Goal: Task Accomplishment & Management: Complete application form

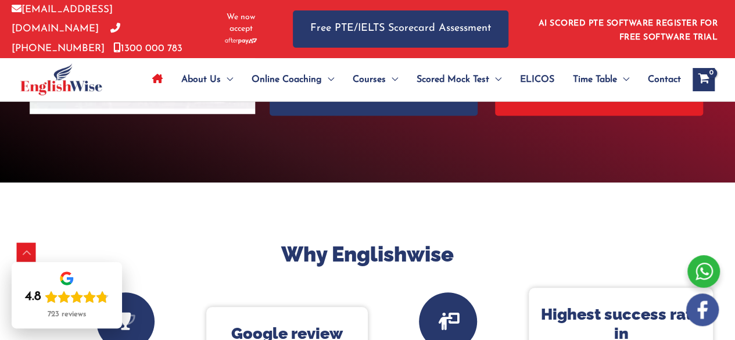
scroll to position [203, 0]
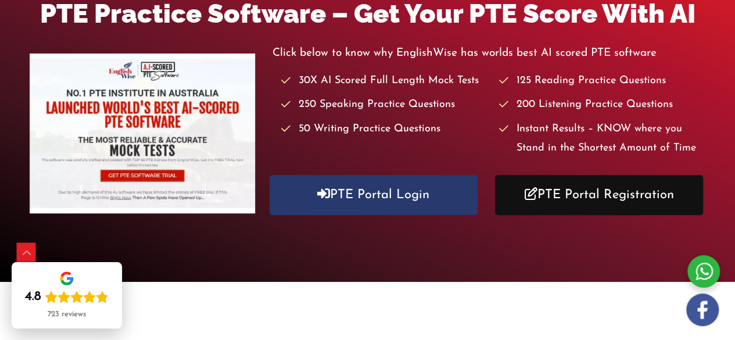
click at [635, 184] on link "PTE Portal Registration" at bounding box center [599, 195] width 208 height 40
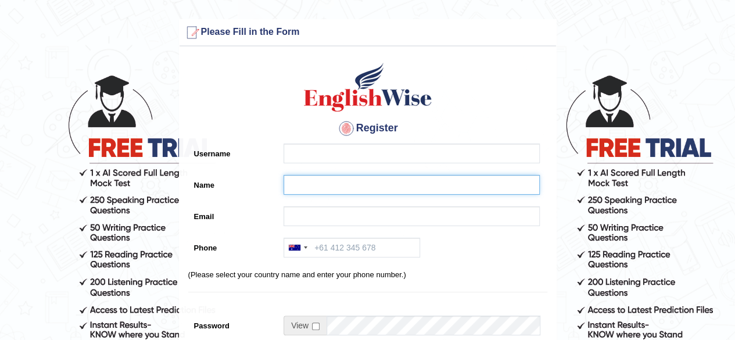
click at [321, 182] on input "Name" at bounding box center [411, 185] width 256 height 20
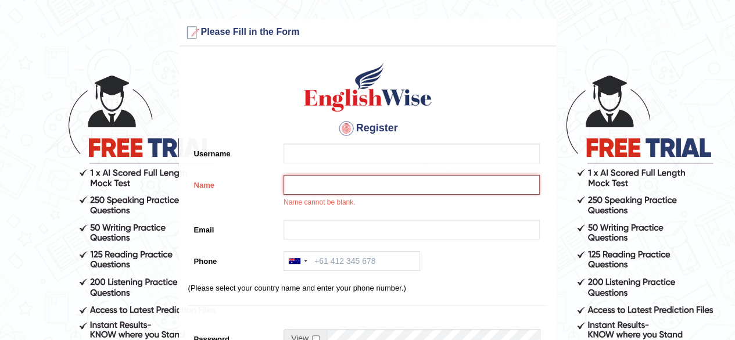
paste input "[PERSON_NAME]"
type input "[PERSON_NAME]"
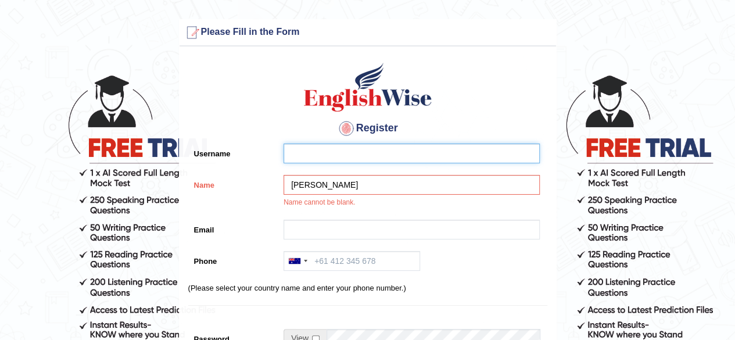
click at [320, 151] on input "Username" at bounding box center [411, 153] width 256 height 20
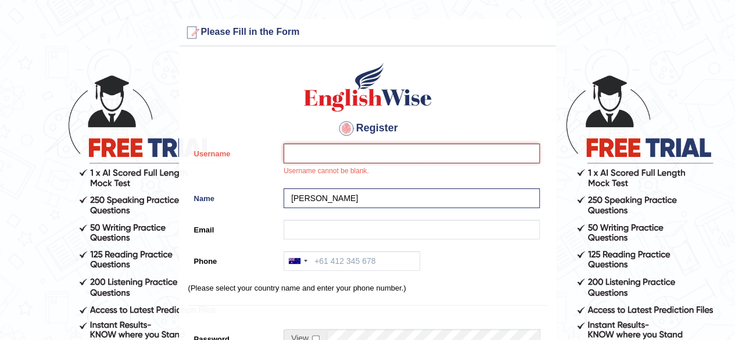
paste input "sapana_parramatta"
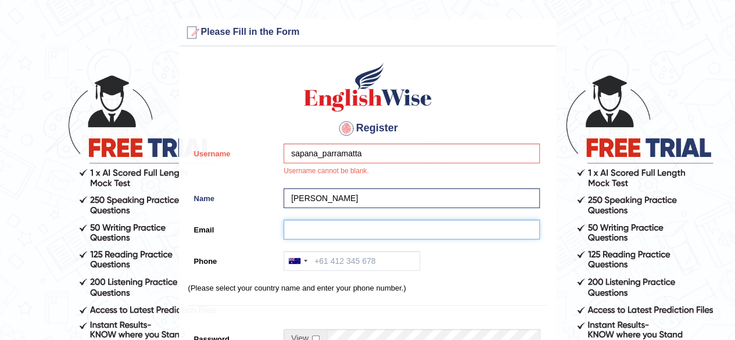
click at [294, 223] on input "Email" at bounding box center [411, 230] width 256 height 20
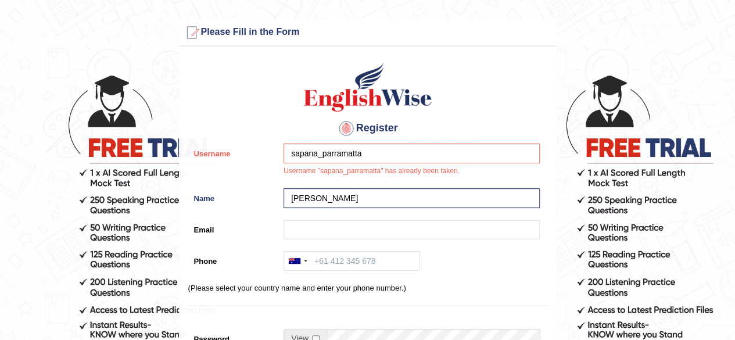
click at [250, 229] on label "Email" at bounding box center [233, 228] width 90 height 16
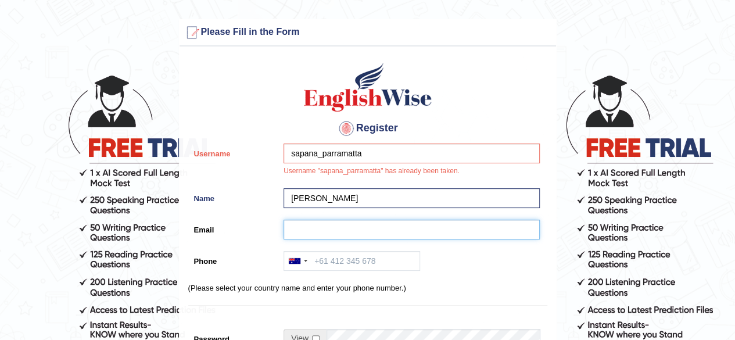
click at [283, 229] on input "Email" at bounding box center [411, 230] width 256 height 20
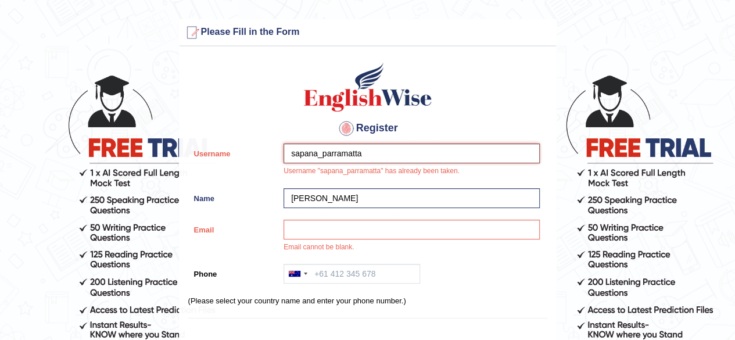
drag, startPoint x: 288, startPoint y: 150, endPoint x: 362, endPoint y: 166, distance: 76.0
click at [362, 166] on div "sapana_parramatta Username "sapana_parramatta" has already been taken." at bounding box center [409, 162] width 262 height 39
paste input "timalsina"
type input "sapanatimalsina_parramatta"
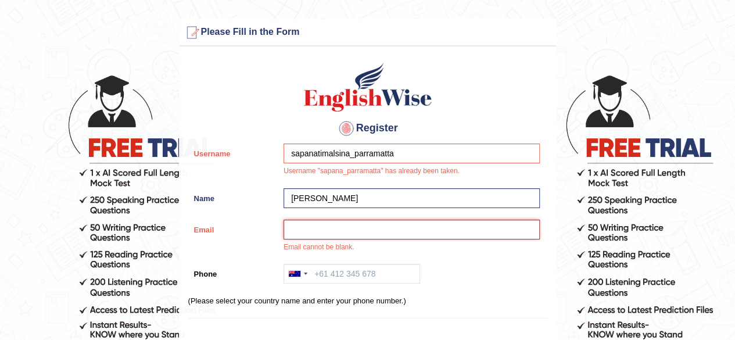
click at [297, 231] on input "Email" at bounding box center [411, 230] width 256 height 20
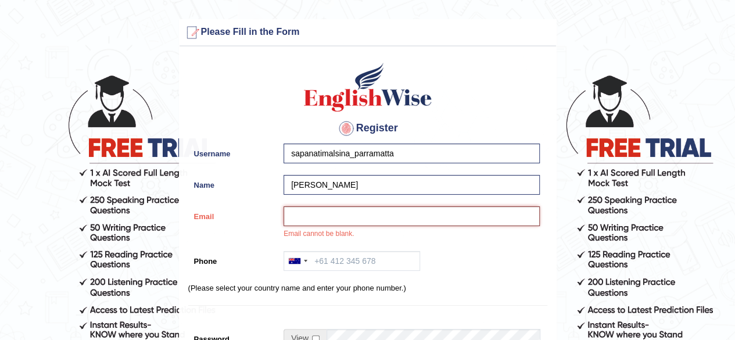
paste input "sapanatimalsina74@gmail.com"
type input "sapanatimalsina74@gmail.com"
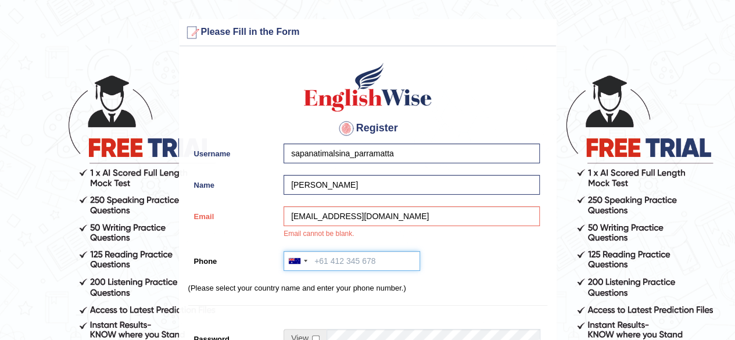
click at [351, 268] on input "Phone" at bounding box center [351, 261] width 136 height 20
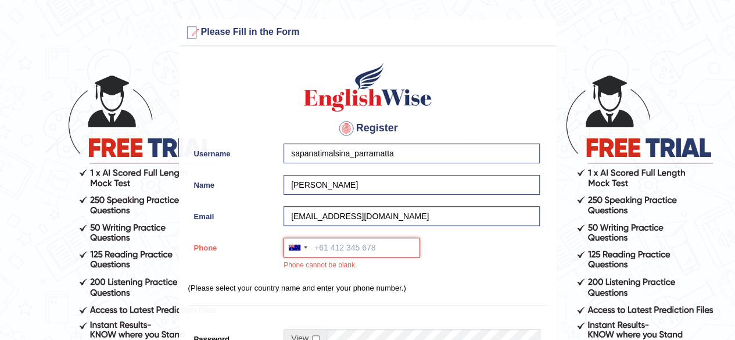
click at [332, 249] on input "Phone" at bounding box center [351, 248] width 136 height 20
click at [297, 250] on div at bounding box center [297, 247] width 27 height 19
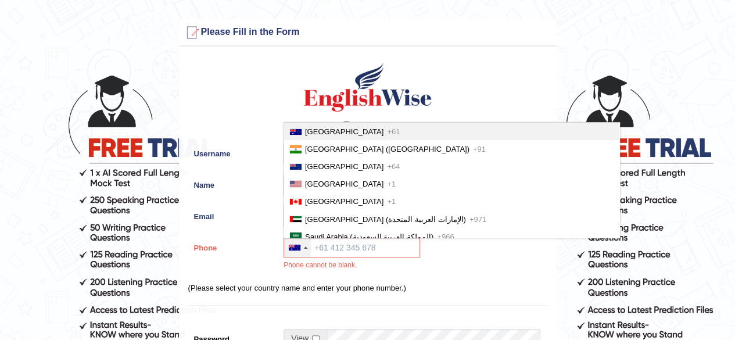
click at [327, 128] on span "Australia" at bounding box center [344, 131] width 78 height 9
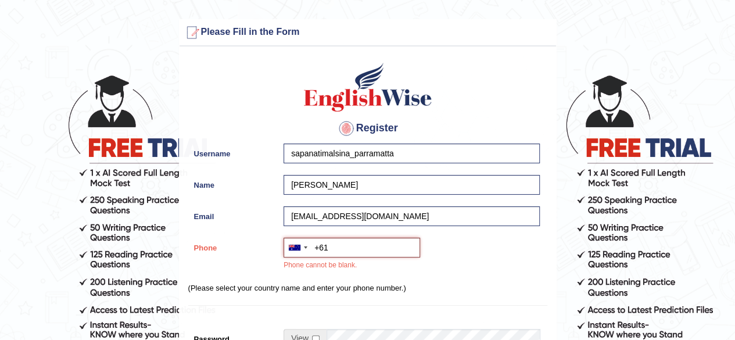
paste input "0434 501 032"
type input "+61434501032"
click at [473, 248] on div "Australia +61 India (भारत) +91 New Zealand +64 United States +1 Canada +1 Unite…" at bounding box center [409, 257] width 262 height 39
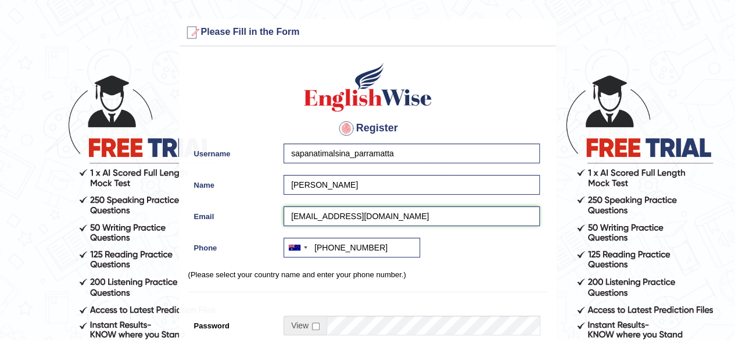
click at [409, 215] on input "sapanatimalsina74@gmail.com" at bounding box center [411, 216] width 256 height 20
click at [318, 330] on span at bounding box center [304, 325] width 43 height 20
click at [314, 328] on input "checkbox" at bounding box center [316, 326] width 8 height 8
checkbox input "true"
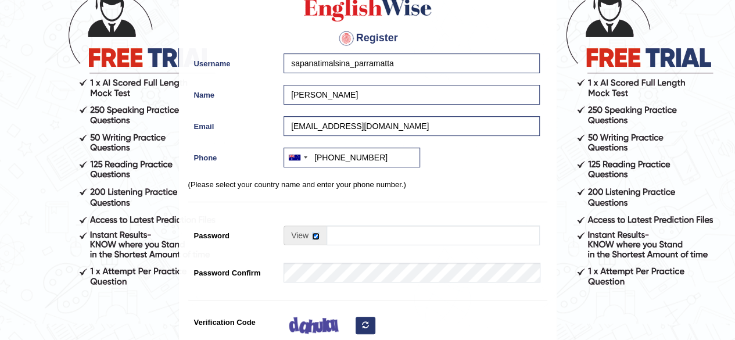
scroll to position [92, 0]
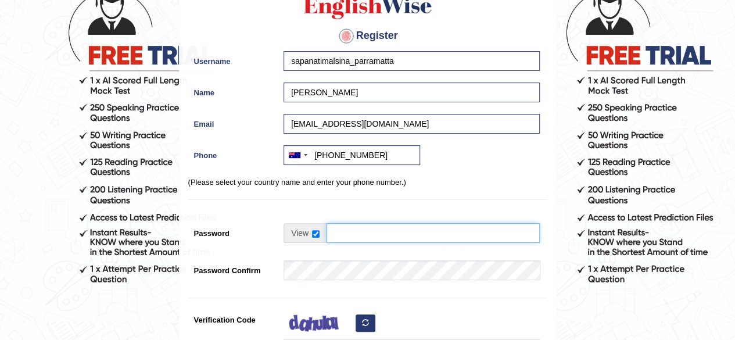
drag, startPoint x: 327, startPoint y: 236, endPoint x: 335, endPoint y: 232, distance: 9.4
click at [332, 234] on input "Password" at bounding box center [432, 233] width 213 height 20
type input "englishwise"
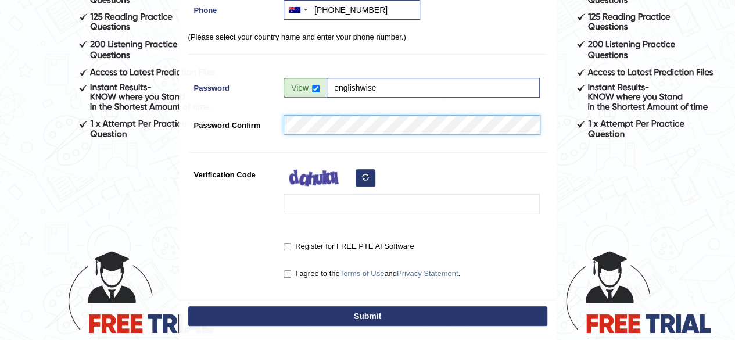
scroll to position [273, 0]
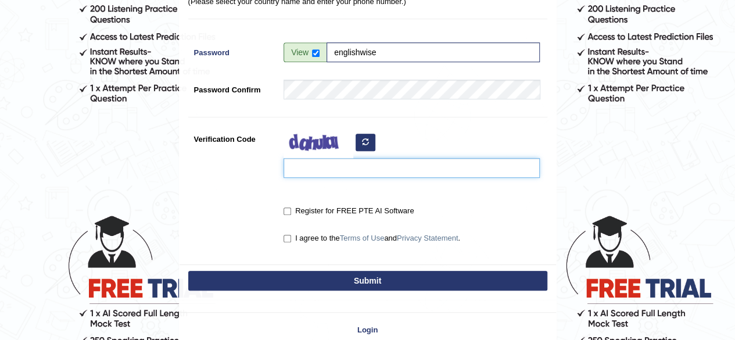
click at [312, 170] on input "Verification Code" at bounding box center [411, 168] width 256 height 20
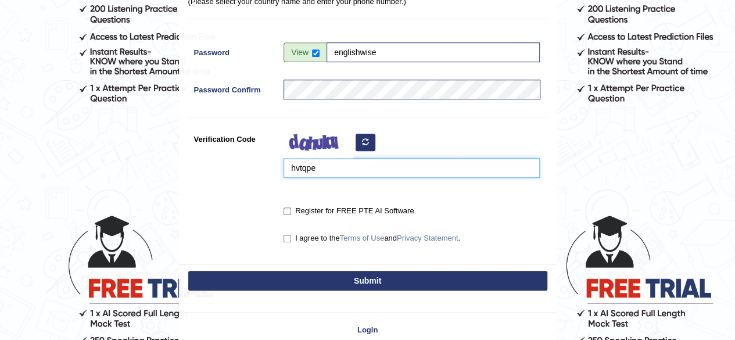
type input "hvtqpe"
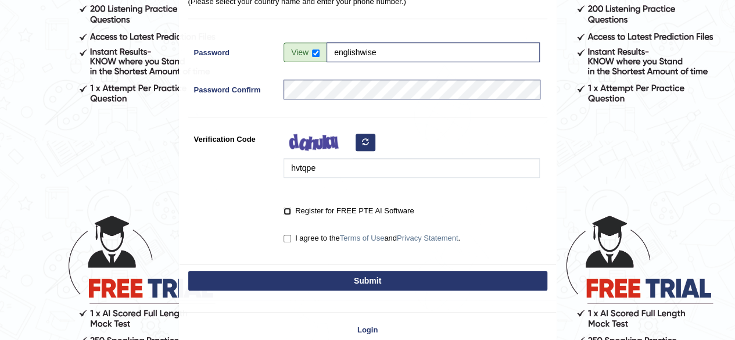
click at [287, 210] on input "Register for FREE PTE AI Software" at bounding box center [287, 211] width 8 height 8
checkbox input "true"
click at [288, 239] on input "I agree to the Terms of Use and Privacy Statement ." at bounding box center [287, 239] width 8 height 8
checkbox input "true"
click at [315, 279] on button "Submit" at bounding box center [367, 281] width 359 height 20
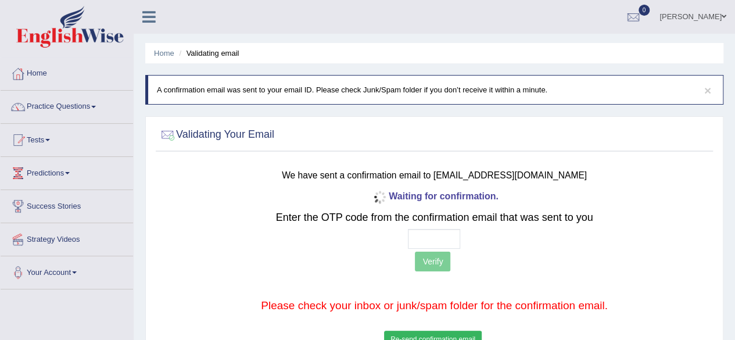
click at [723, 20] on span at bounding box center [723, 17] width 5 height 8
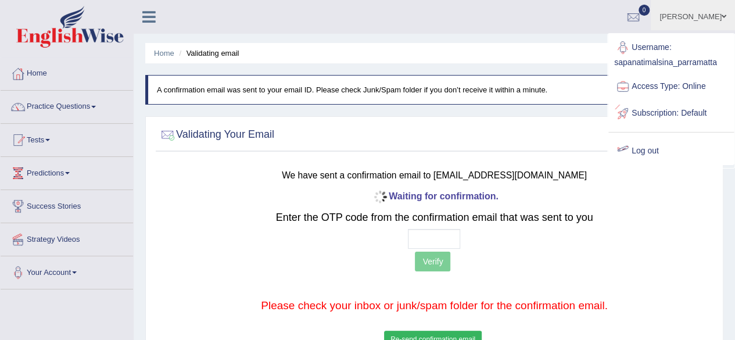
click at [644, 154] on link "Log out" at bounding box center [670, 151] width 125 height 27
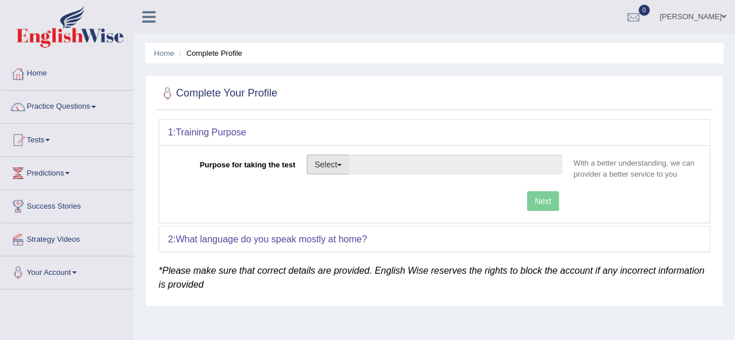
click at [342, 169] on button "Select" at bounding box center [328, 164] width 42 height 20
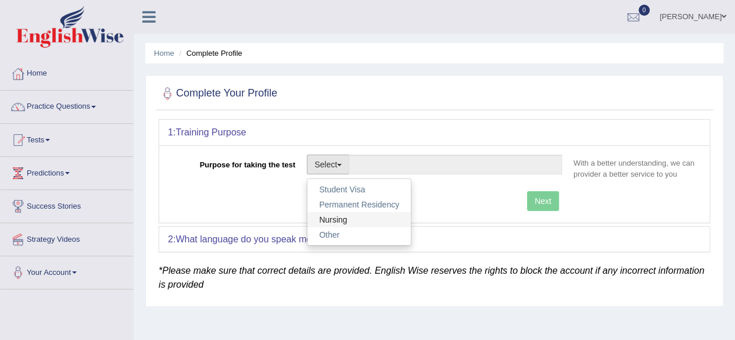
click at [336, 217] on link "Nursing" at bounding box center [358, 219] width 103 height 15
type input "Nursing"
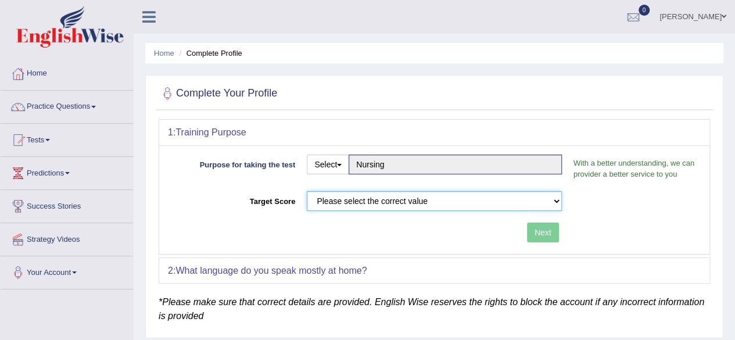
click at [394, 206] on select "Please select the correct value 50 (6 bands) 58 (6.5 bands) 65 (7 bands) 79 (8 …" at bounding box center [434, 201] width 255 height 20
select select "65"
click at [307, 191] on select "Please select the correct value 50 (6 bands) 58 (6.5 bands) 65 (7 bands) 79 (8 …" at bounding box center [434, 201] width 255 height 20
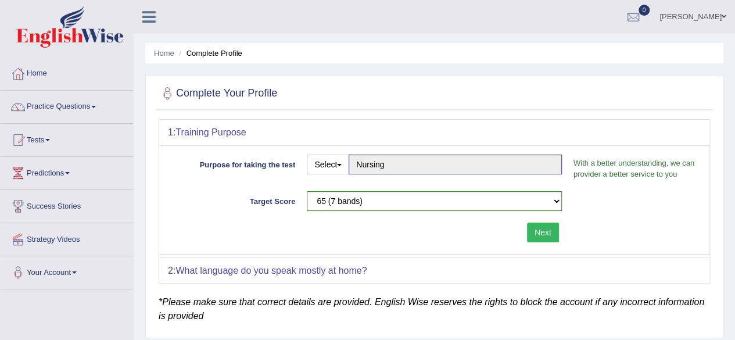
click at [546, 238] on button "Next" at bounding box center [543, 232] width 32 height 20
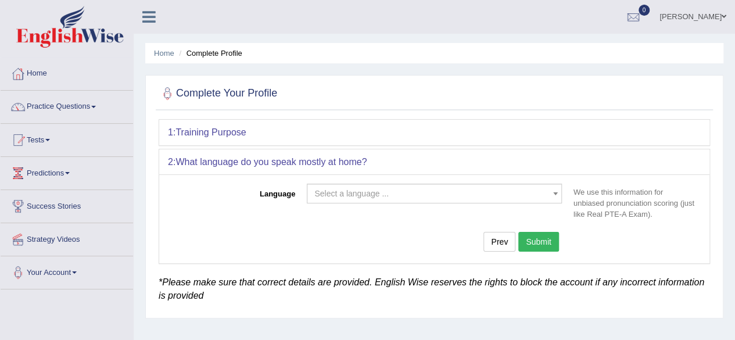
click at [429, 197] on span "Select a language ..." at bounding box center [430, 194] width 233 height 12
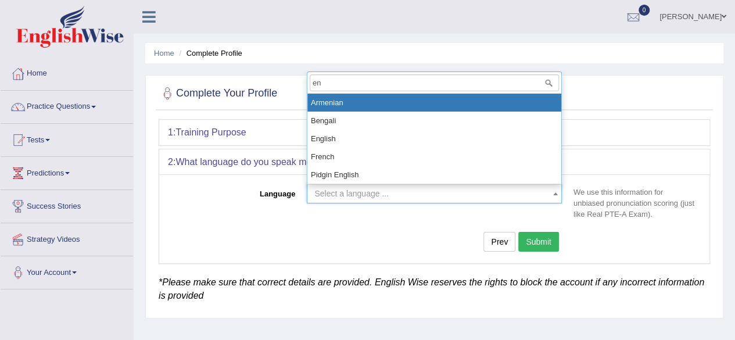
type input "eng"
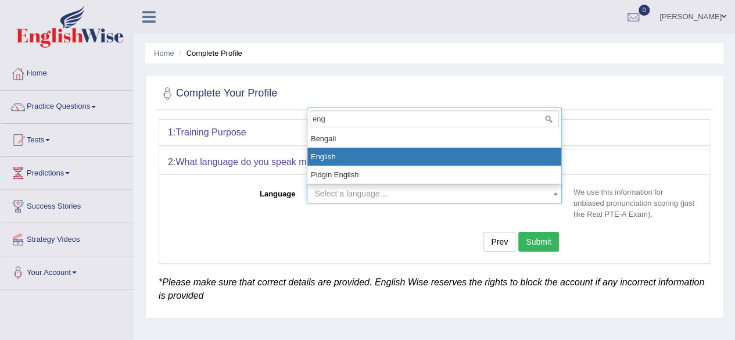
select select "English"
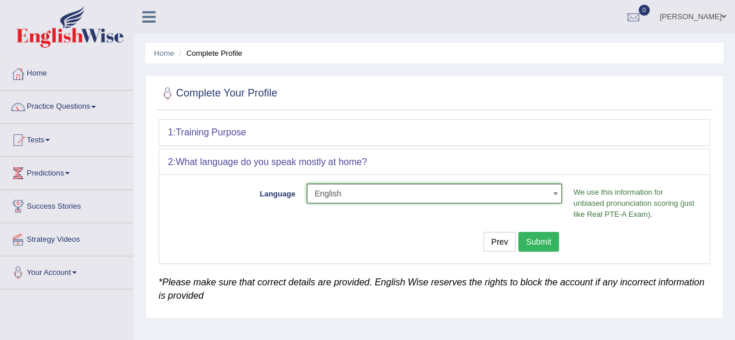
click at [546, 239] on button "Submit" at bounding box center [538, 242] width 41 height 20
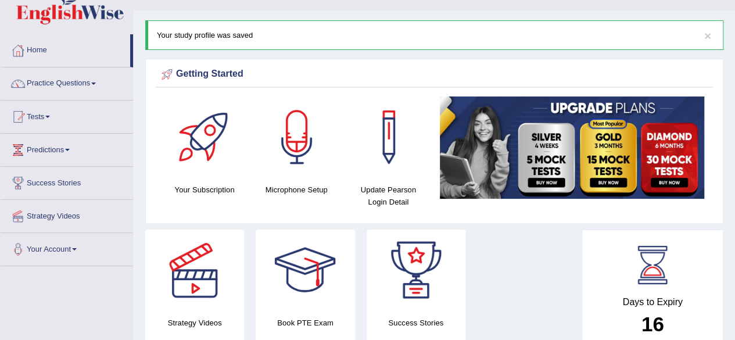
scroll to position [21, 0]
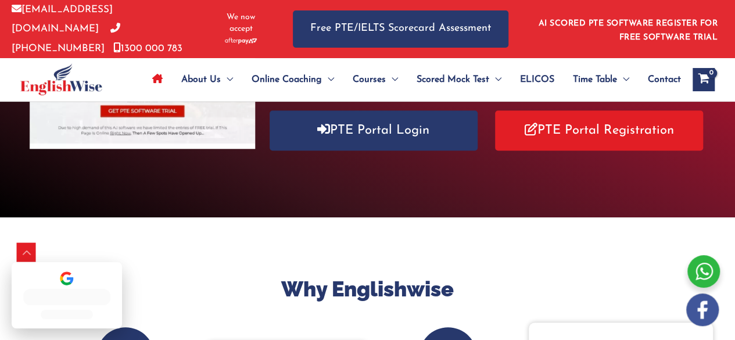
scroll to position [273, 0]
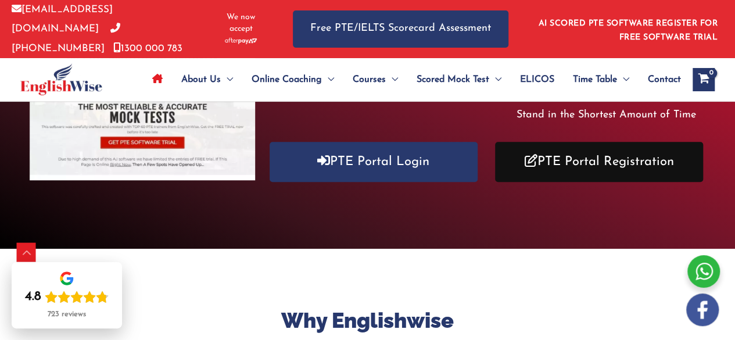
click at [617, 158] on link "PTE Portal Registration" at bounding box center [599, 162] width 208 height 40
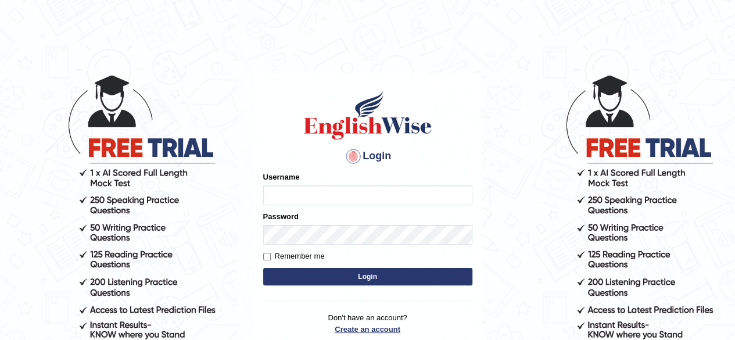
type input "Onlineind"
click at [381, 329] on link "Create an account" at bounding box center [367, 329] width 209 height 11
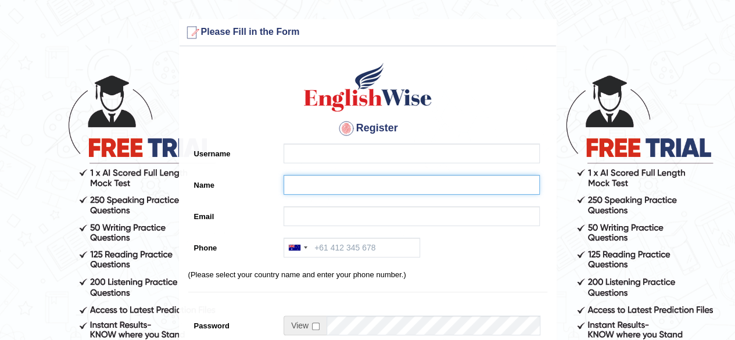
click at [297, 188] on input "Name" at bounding box center [411, 185] width 256 height 20
paste input "[PERSON_NAME]"
type input "[PERSON_NAME]"
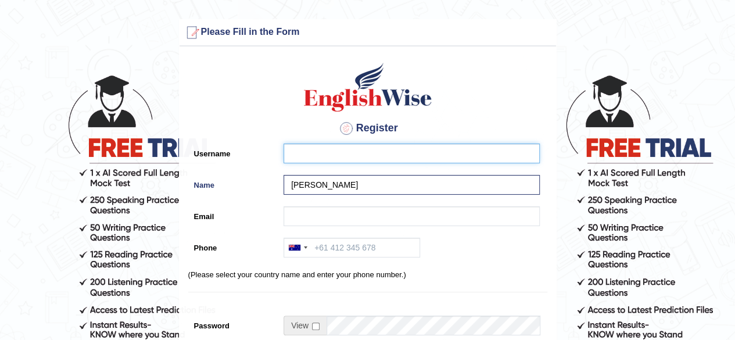
click at [296, 147] on input "Username" at bounding box center [411, 153] width 256 height 20
paste input "umme_parramatta"
type input "umme_parramatta"
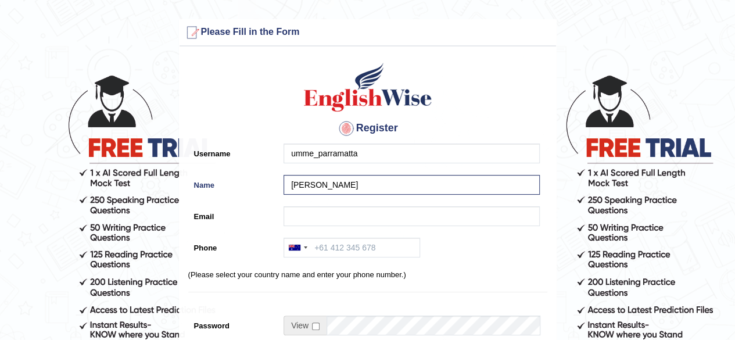
click at [289, 227] on div at bounding box center [409, 219] width 262 height 26
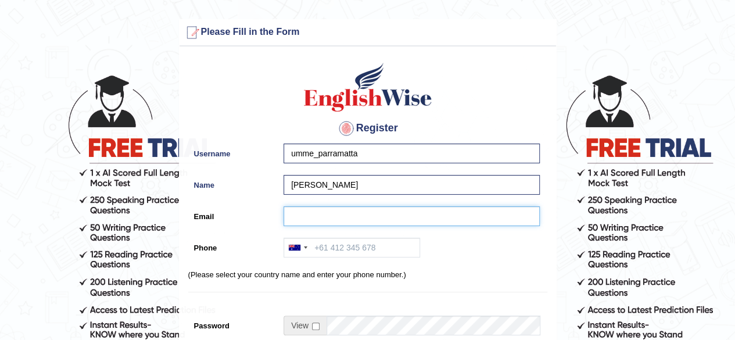
click at [296, 217] on input "Email" at bounding box center [411, 216] width 256 height 20
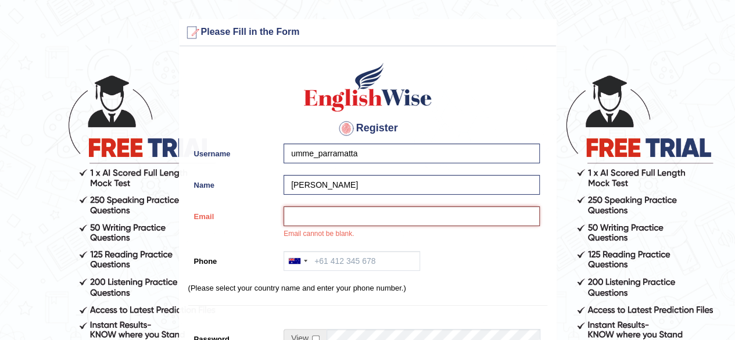
paste input "umme49254@gmail.com"
type input "umme49254@gmail.com"
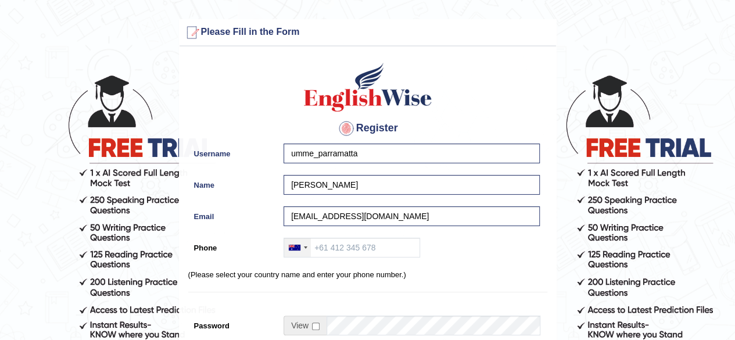
click at [301, 246] on div at bounding box center [297, 247] width 27 height 19
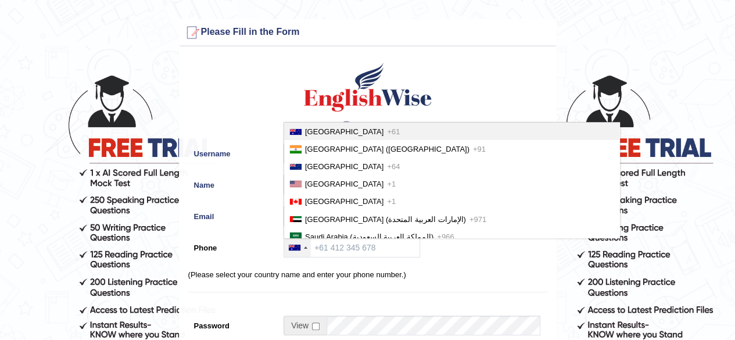
click at [312, 134] on span "Australia" at bounding box center [344, 131] width 78 height 9
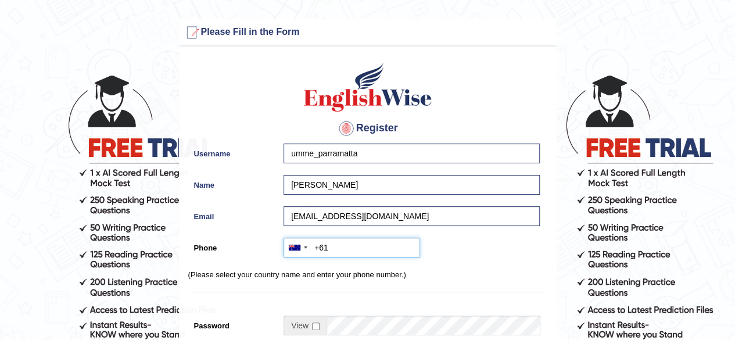
paste input "0417 574 842"
type input "+61417574842"
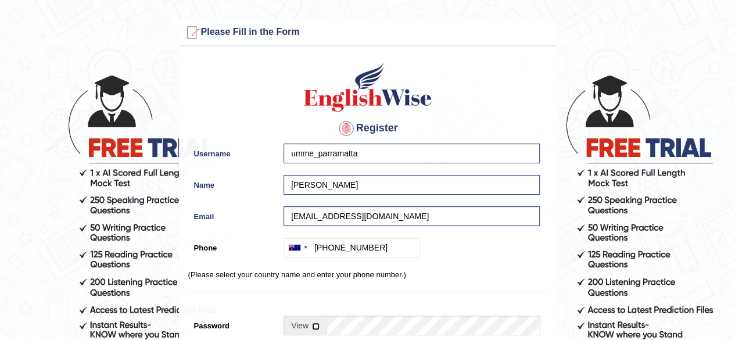
click at [317, 325] on input "checkbox" at bounding box center [316, 326] width 8 height 8
checkbox input "true"
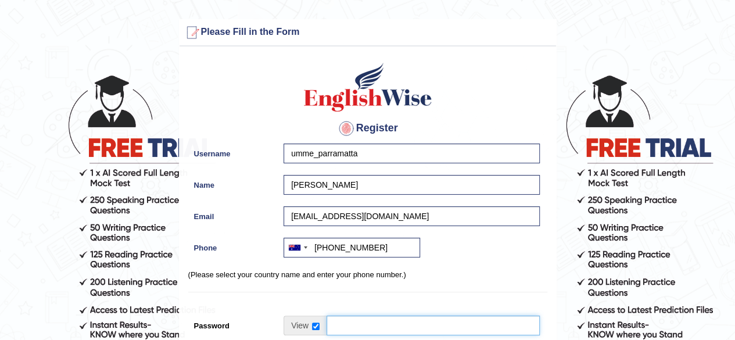
click at [375, 323] on input "Password" at bounding box center [432, 325] width 213 height 20
type input "englishwise"
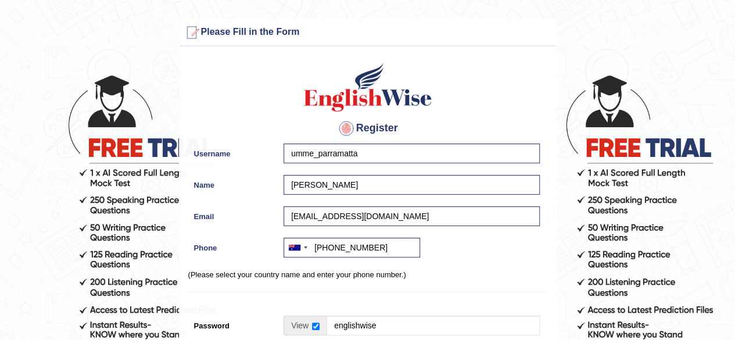
scroll to position [192, 0]
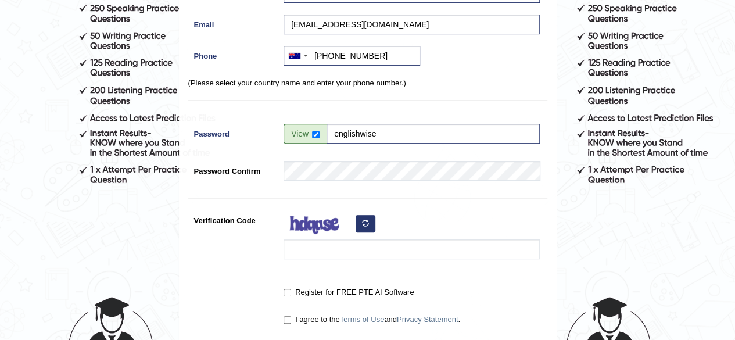
click at [550, 179] on div "Register Username umme_parramatta Name Umme Habiba Email umme49254@gmail.com Ph…" at bounding box center [367, 103] width 376 height 485
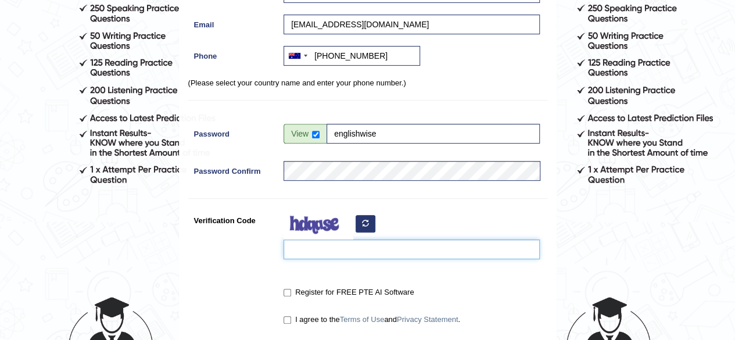
click at [317, 240] on input "Verification Code" at bounding box center [411, 249] width 256 height 20
type input "hehubon"
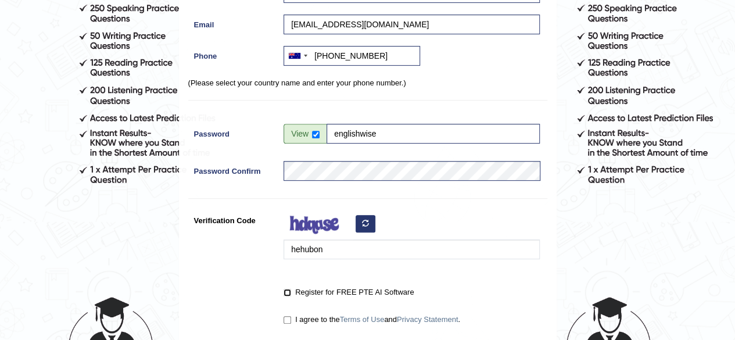
click at [290, 290] on input "Register for FREE PTE AI Software" at bounding box center [287, 293] width 8 height 8
checkbox input "true"
click at [290, 318] on input "I agree to the Terms of Use and Privacy Statement ." at bounding box center [287, 320] width 8 height 8
checkbox input "true"
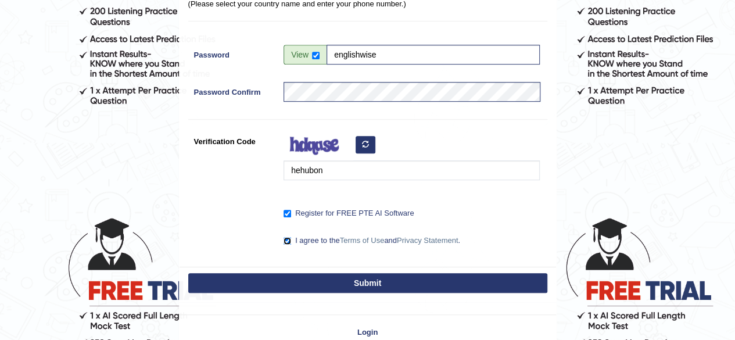
scroll to position [281, 0]
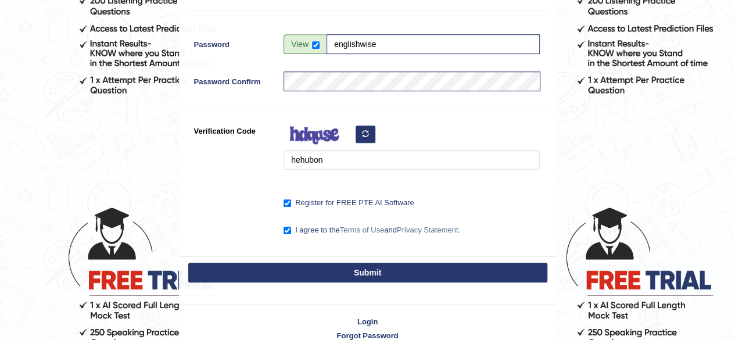
click at [393, 274] on button "Submit" at bounding box center [367, 273] width 359 height 20
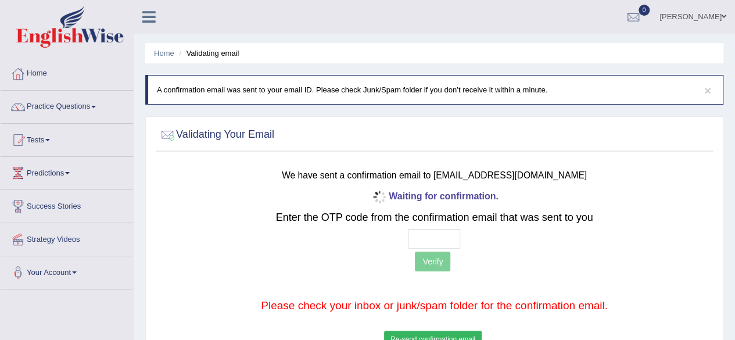
click at [723, 18] on span at bounding box center [723, 17] width 5 height 8
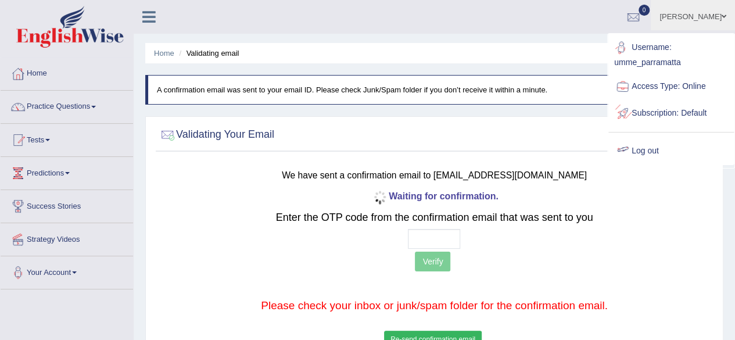
click at [658, 152] on link "Log out" at bounding box center [670, 151] width 125 height 27
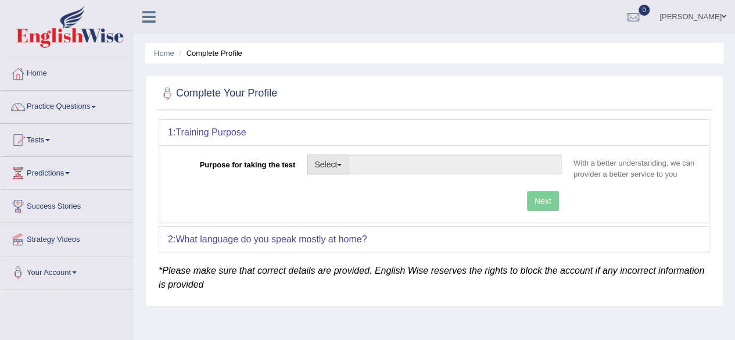
click at [338, 160] on button "Select" at bounding box center [328, 164] width 42 height 20
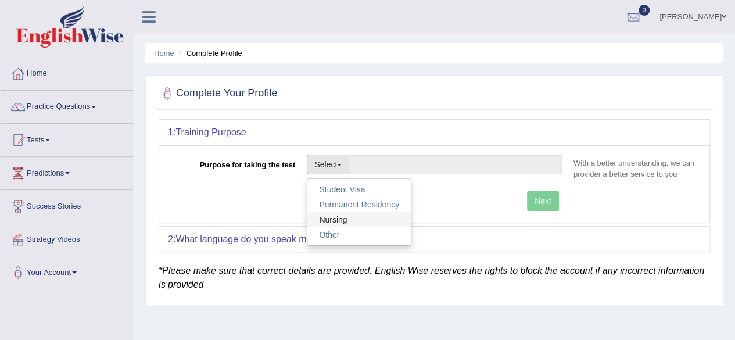
click at [332, 213] on link "Nursing" at bounding box center [358, 219] width 103 height 15
type input "Nursing"
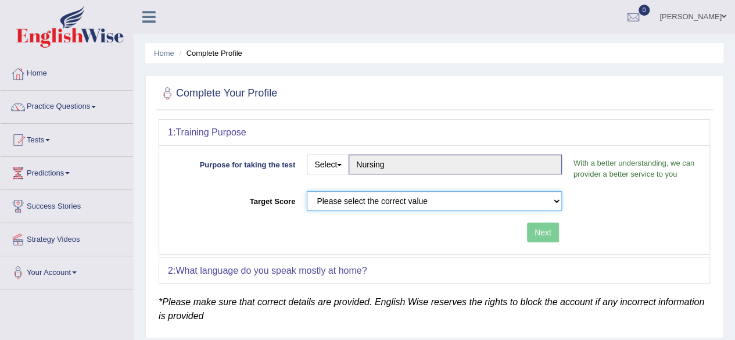
click at [369, 196] on select "Please select the correct value 50 (6 bands) 58 (6.5 bands) 65 (7 bands) 79 (8 …" at bounding box center [434, 201] width 255 height 20
select select "79"
click at [307, 191] on select "Please select the correct value 50 (6 bands) 58 (6.5 bands) 65 (7 bands) 79 (8 …" at bounding box center [434, 201] width 255 height 20
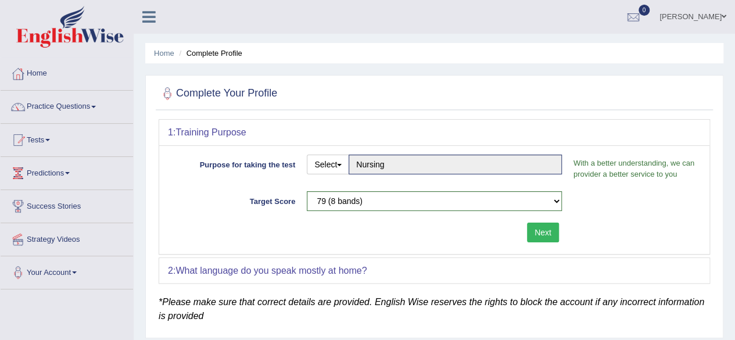
click at [553, 227] on button "Next" at bounding box center [543, 232] width 32 height 20
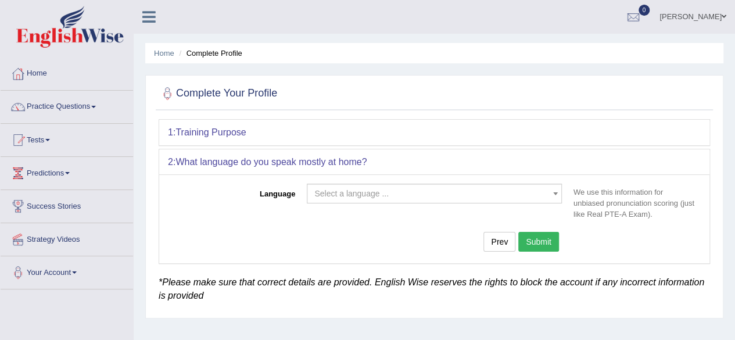
click at [357, 203] on div "Select a language ... Afrikaans Albanian Amharic Arabic Armenian Ashanti Azeri …" at bounding box center [434, 197] width 267 height 26
click at [357, 192] on span "Select a language ..." at bounding box center [351, 193] width 74 height 9
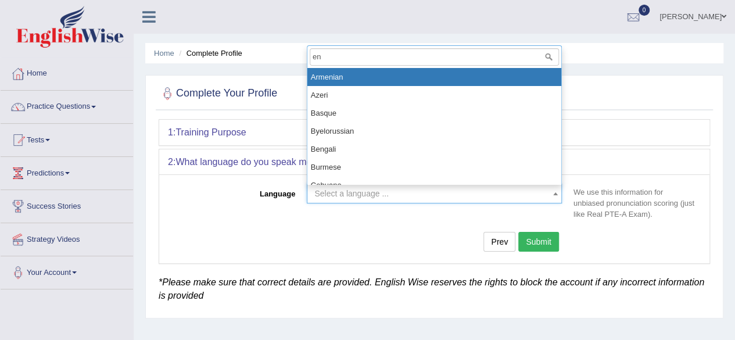
type input "eng"
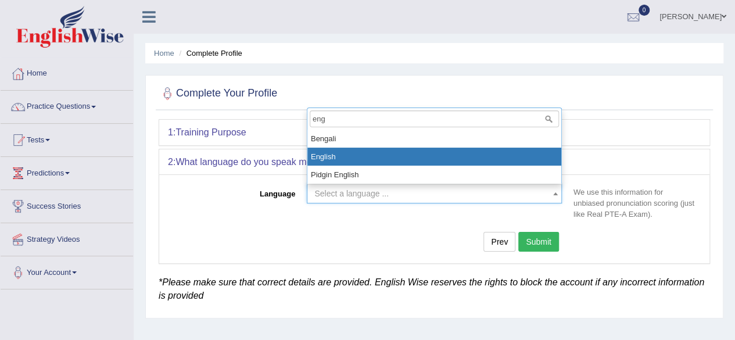
select select "English"
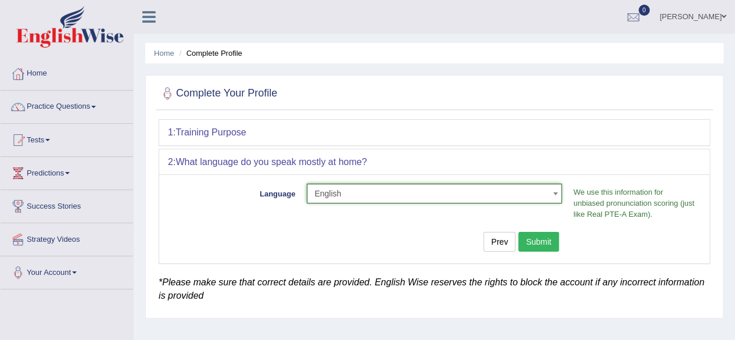
click at [533, 246] on button "Submit" at bounding box center [538, 242] width 41 height 20
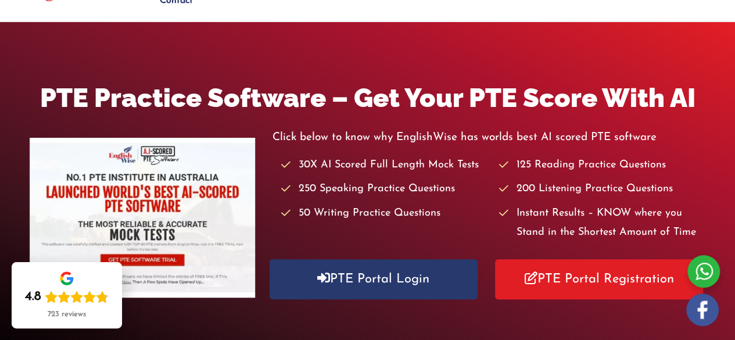
scroll to position [124, 0]
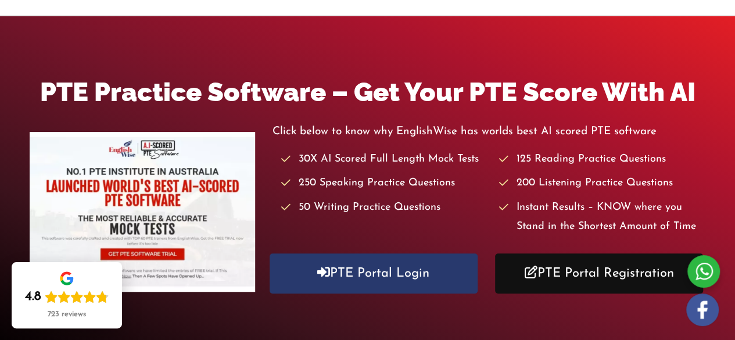
click at [633, 269] on link "PTE Portal Registration" at bounding box center [599, 273] width 208 height 40
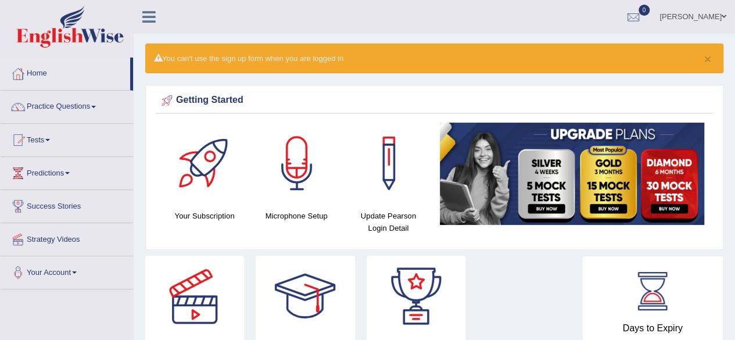
click at [722, 19] on span at bounding box center [723, 17] width 5 height 8
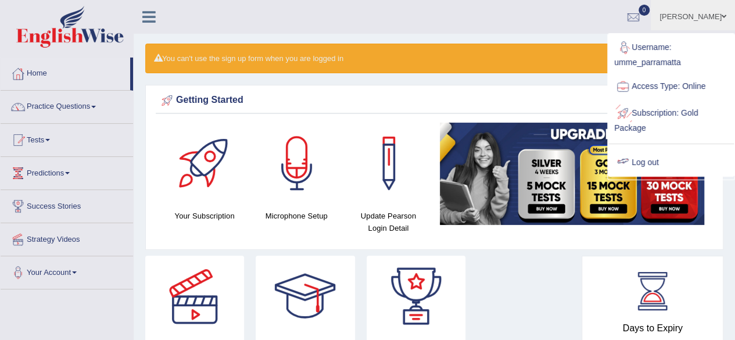
click at [651, 166] on link "Log out" at bounding box center [670, 162] width 125 height 27
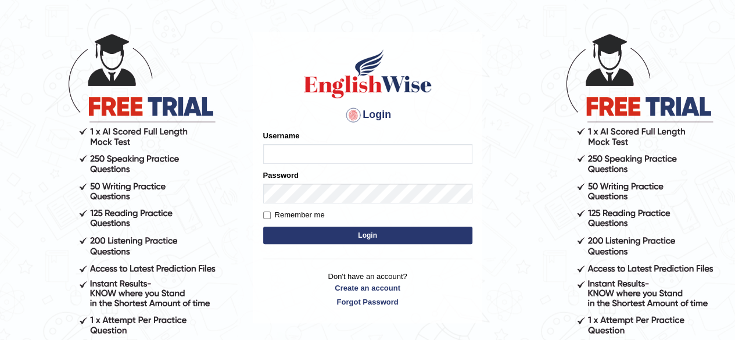
scroll to position [99, 0]
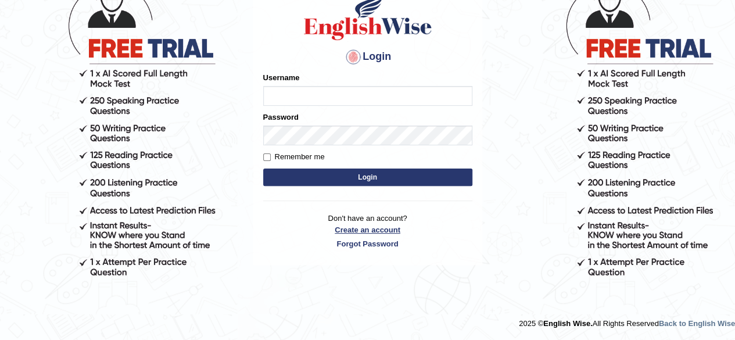
type input "Onlineind"
click at [362, 230] on link "Create an account" at bounding box center [367, 229] width 209 height 11
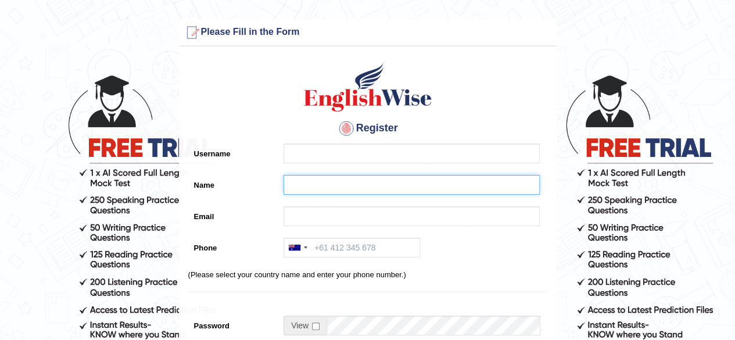
click at [329, 184] on input "Name" at bounding box center [411, 185] width 256 height 20
paste input "Vamshimacherla"
type input "Vamshimacherla"
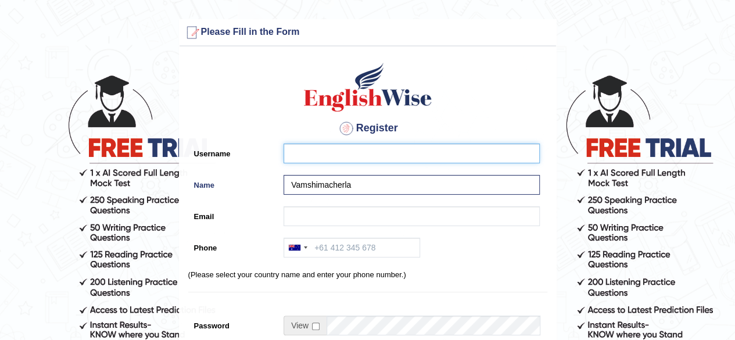
click at [317, 154] on input "Username" at bounding box center [411, 153] width 256 height 20
paste input "vamshimacherla_parramatta"
type input "vamshimacherla_parramatta"
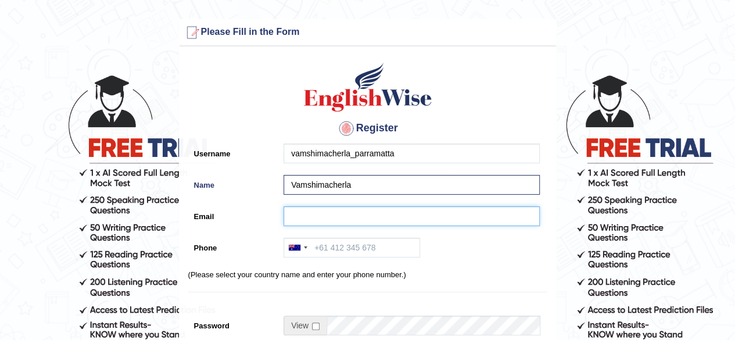
click at [311, 210] on input "Email" at bounding box center [411, 216] width 256 height 20
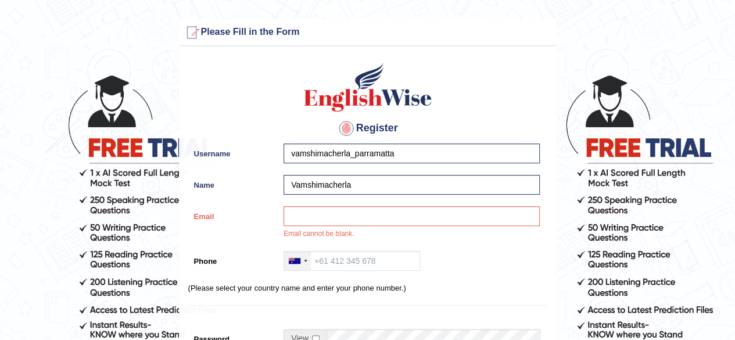
click at [310, 264] on div at bounding box center [297, 260] width 27 height 19
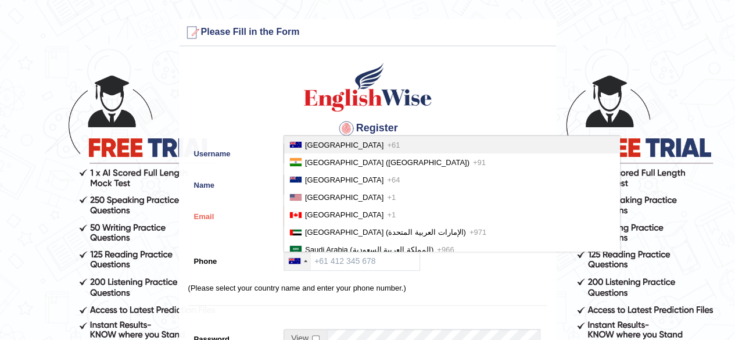
click at [314, 147] on span "Australia" at bounding box center [344, 145] width 78 height 9
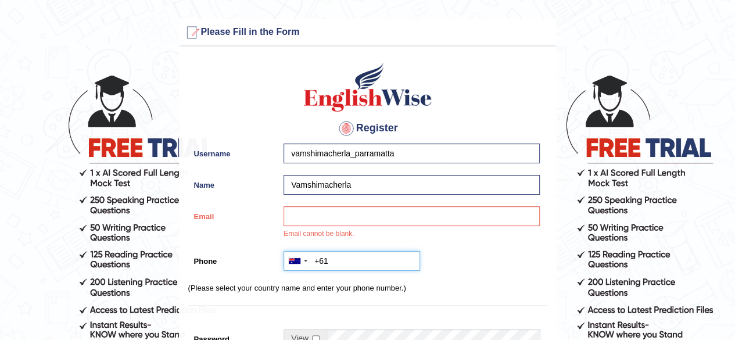
paste input "0413 631 611"
type input "+61413631611"
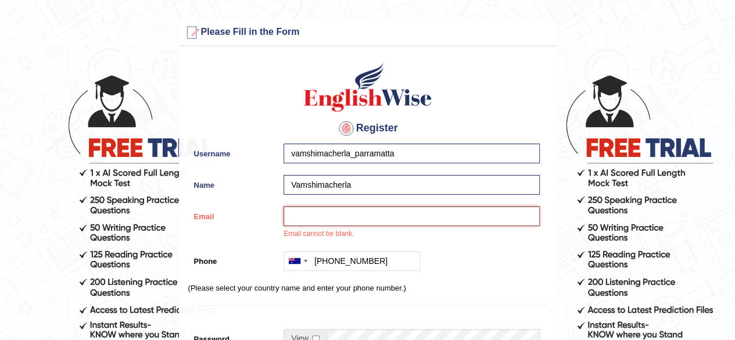
click at [319, 222] on input "Email" at bounding box center [411, 216] width 256 height 20
paste input "vamshimacherla8@gmail.com"
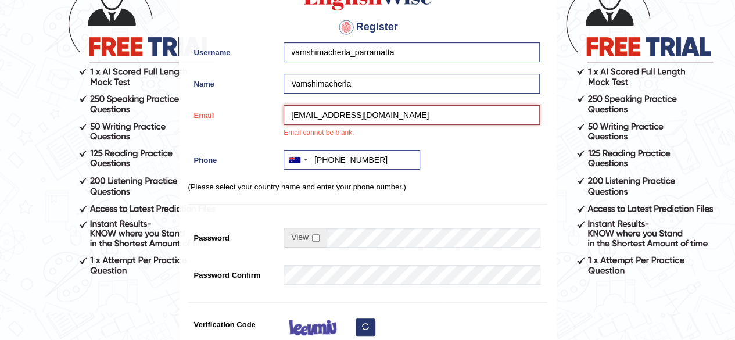
scroll to position [99, 0]
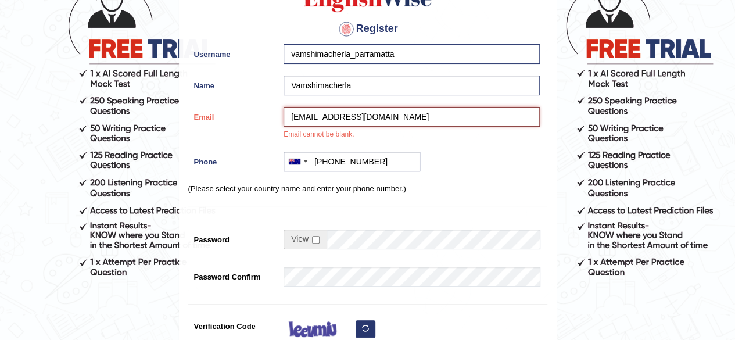
type input "vamshimacherla8@gmail.com"
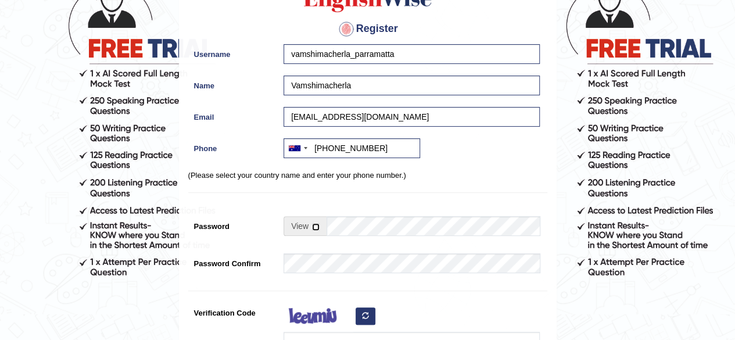
click at [315, 229] on input "checkbox" at bounding box center [316, 227] width 8 height 8
checkbox input "true"
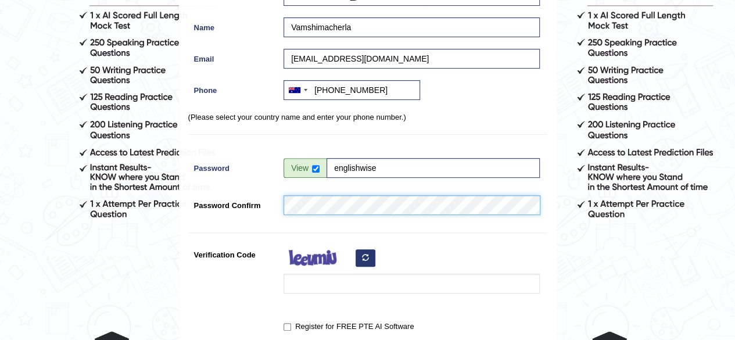
scroll to position [159, 0]
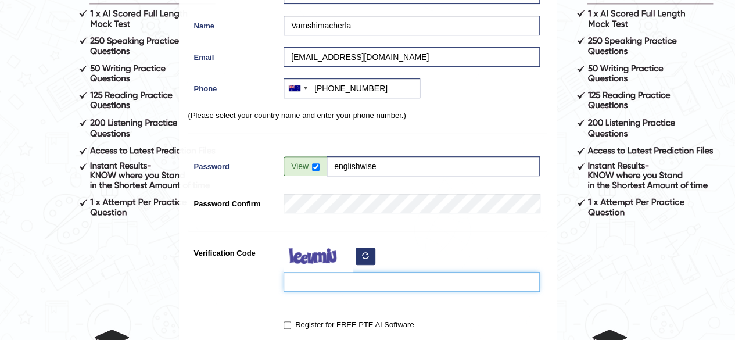
click at [357, 290] on input "Verification Code" at bounding box center [411, 282] width 256 height 20
type input "jhbuge"
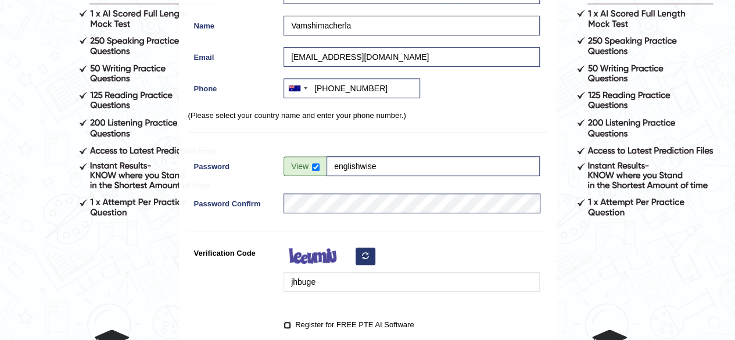
click at [288, 324] on input "Register for FREE PTE AI Software" at bounding box center [287, 325] width 8 height 8
checkbox input "true"
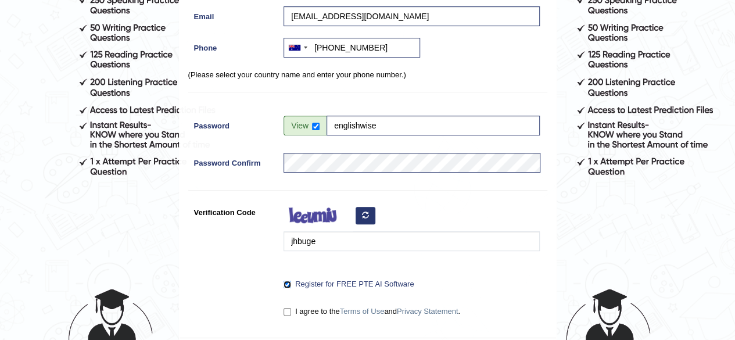
scroll to position [202, 0]
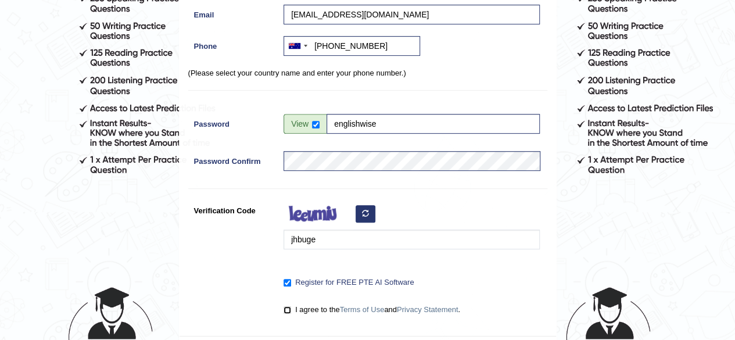
click at [285, 312] on input "I agree to the Terms of Use and Privacy Statement ." at bounding box center [287, 310] width 8 height 8
checkbox input "true"
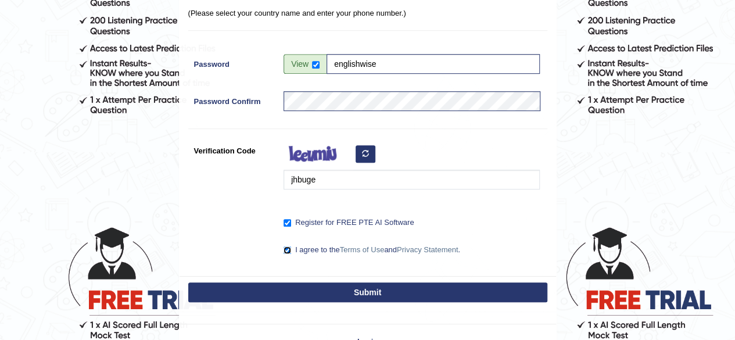
scroll to position [268, 0]
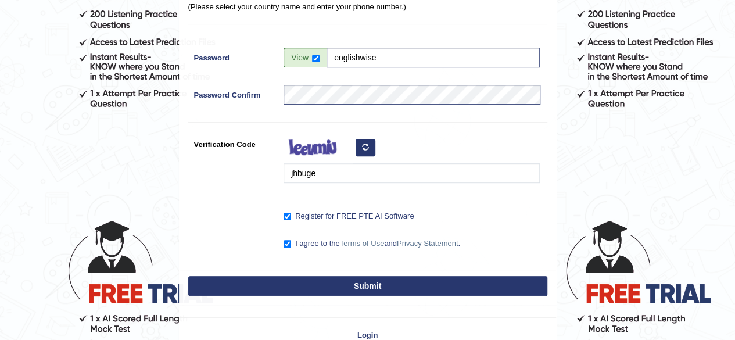
click at [417, 278] on button "Submit" at bounding box center [367, 286] width 359 height 20
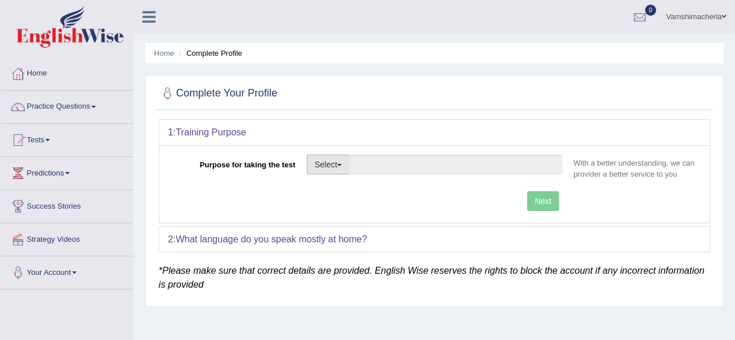
click at [345, 166] on button "Select" at bounding box center [328, 164] width 42 height 20
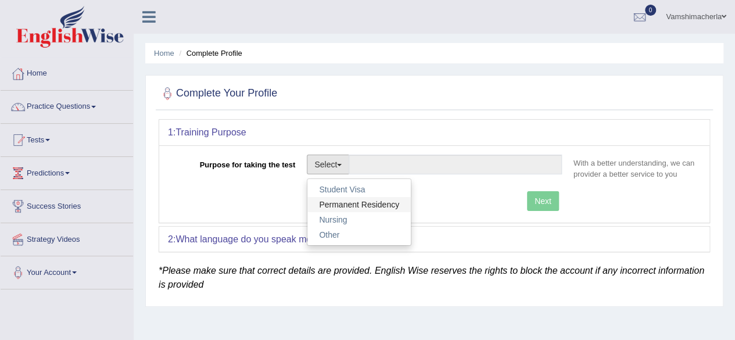
click at [355, 197] on link "Permanent Residency" at bounding box center [358, 204] width 103 height 15
type input "Permanent Residency"
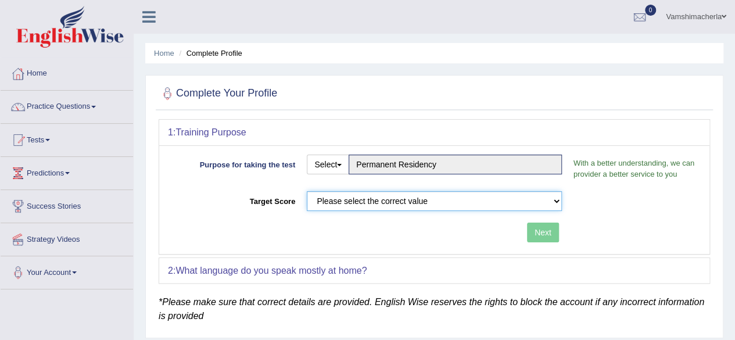
click at [357, 199] on select "Please select the correct value 50 (6 bands) 58 (6.5 bands) 65 (7 bands) 79 (8 …" at bounding box center [434, 201] width 255 height 20
select select "65"
click at [307, 191] on select "Please select the correct value 50 (6 bands) 58 (6.5 bands) 65 (7 bands) 79 (8 …" at bounding box center [434, 201] width 255 height 20
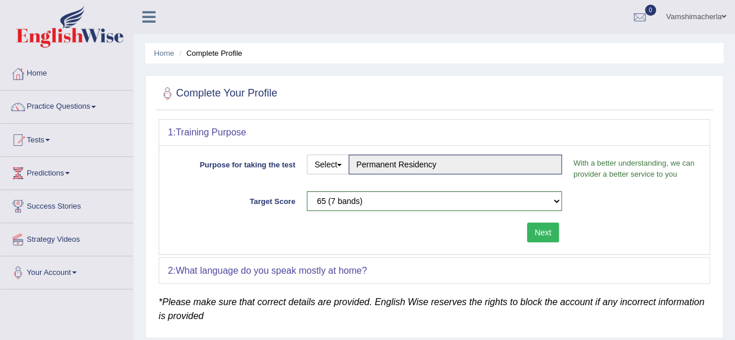
click at [540, 227] on button "Next" at bounding box center [543, 232] width 32 height 20
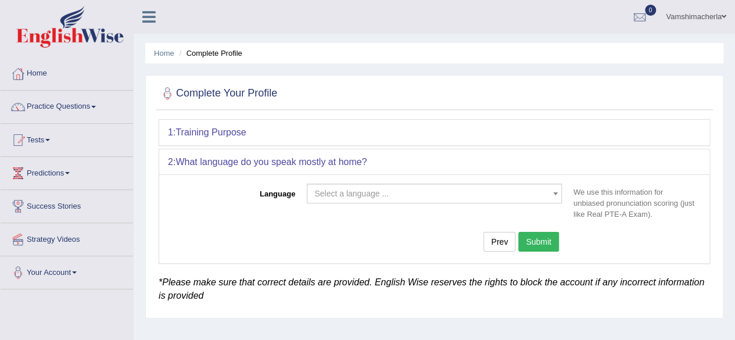
click at [369, 191] on span "Select a language ..." at bounding box center [351, 193] width 74 height 9
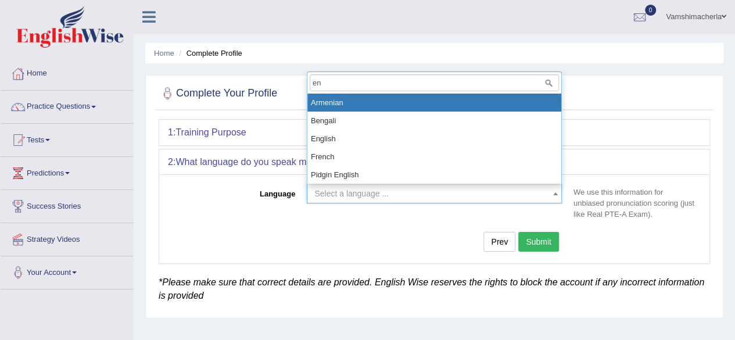
type input "eng"
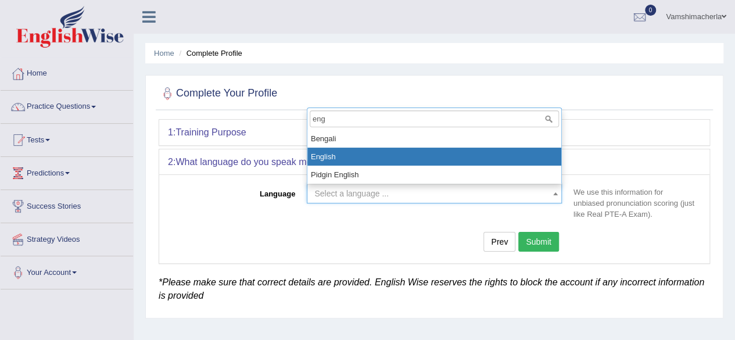
select select "English"
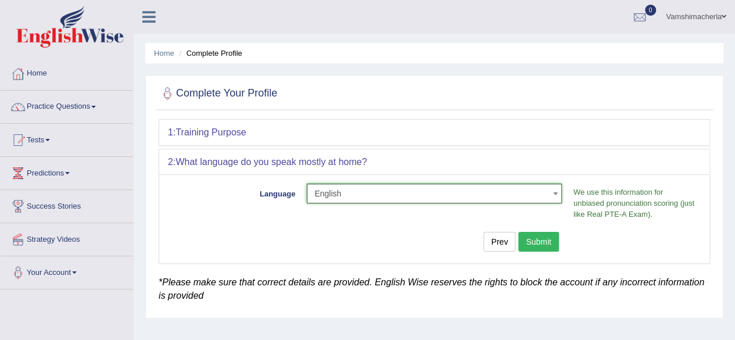
click at [537, 229] on div "Language Select a language ... Afrikaans Albanian Amharic Arabic Armenian Ashan…" at bounding box center [434, 218] width 550 height 88
click at [537, 234] on button "Submit" at bounding box center [538, 242] width 41 height 20
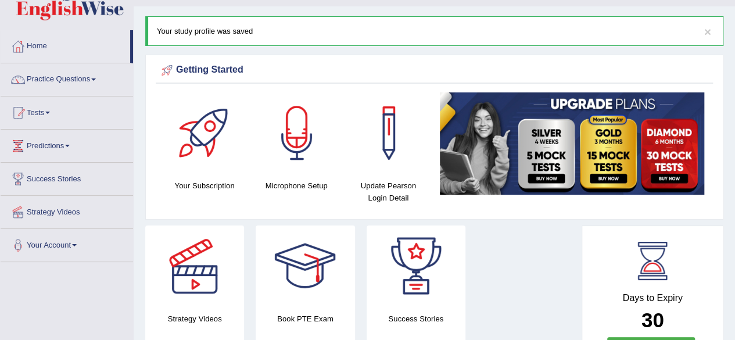
scroll to position [130, 0]
